Goal: Information Seeking & Learning: Learn about a topic

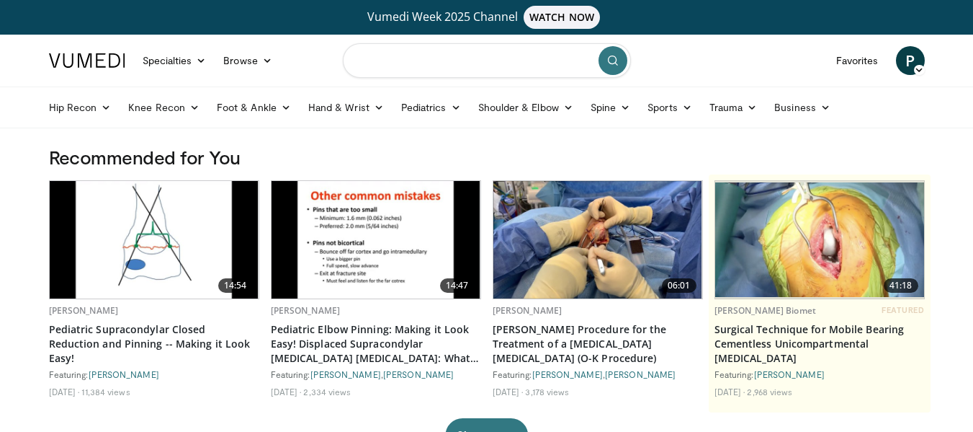
click at [470, 54] on input "Search topics, interventions" at bounding box center [487, 60] width 288 height 35
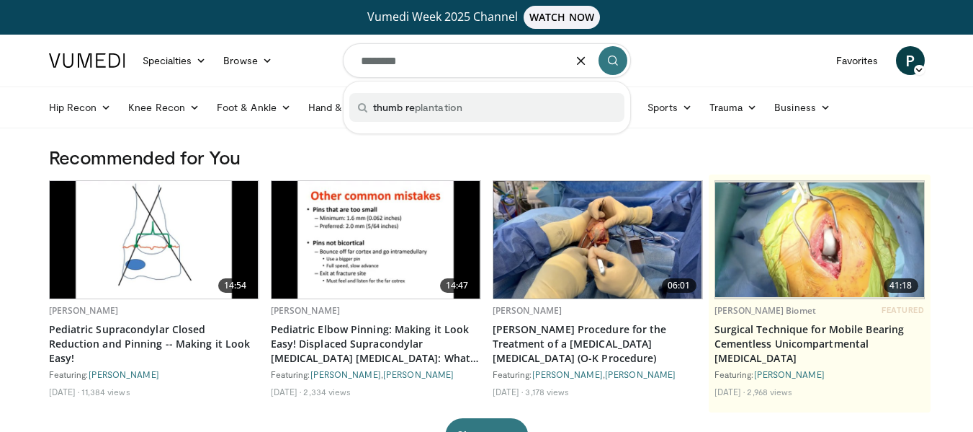
click at [464, 112] on div "thumb re plantation" at bounding box center [486, 107] width 275 height 29
type input "**********"
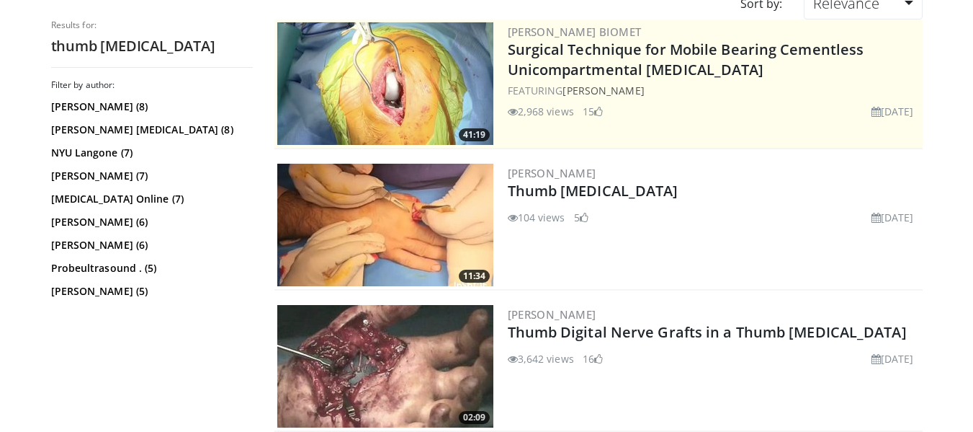
scroll to position [179, 0]
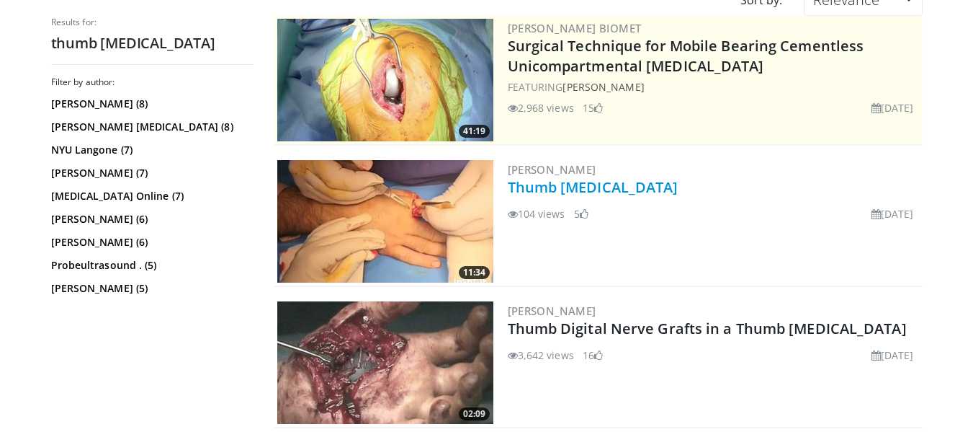
click at [589, 182] on link "Thumb [MEDICAL_DATA]" at bounding box center [593, 186] width 171 height 19
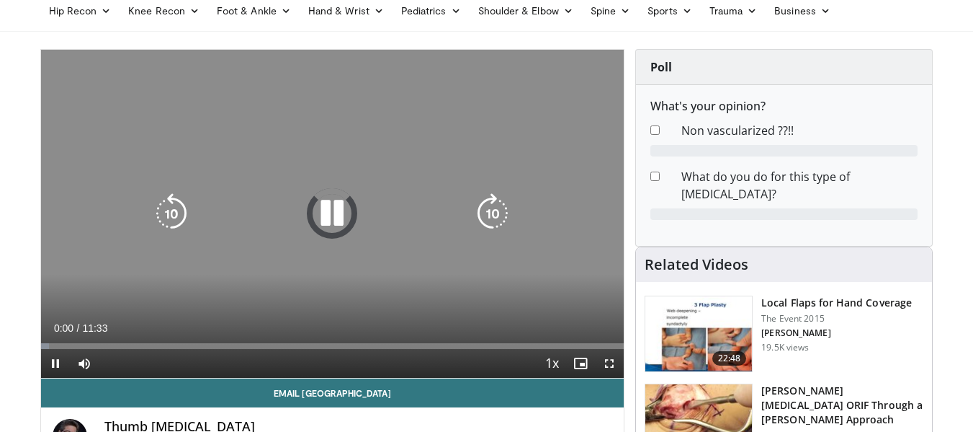
scroll to position [97, 0]
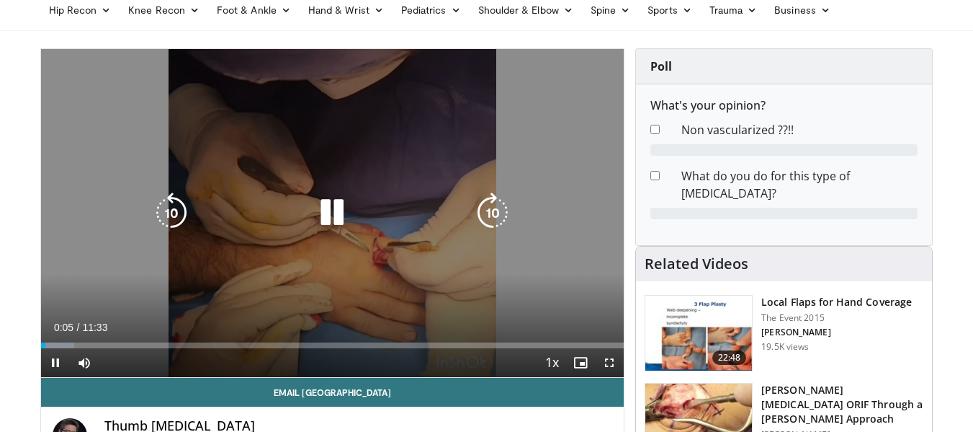
click at [328, 221] on icon "Video Player" at bounding box center [332, 212] width 40 height 40
click at [331, 214] on icon "Video Player" at bounding box center [332, 212] width 40 height 40
